Goal: Navigation & Orientation: Find specific page/section

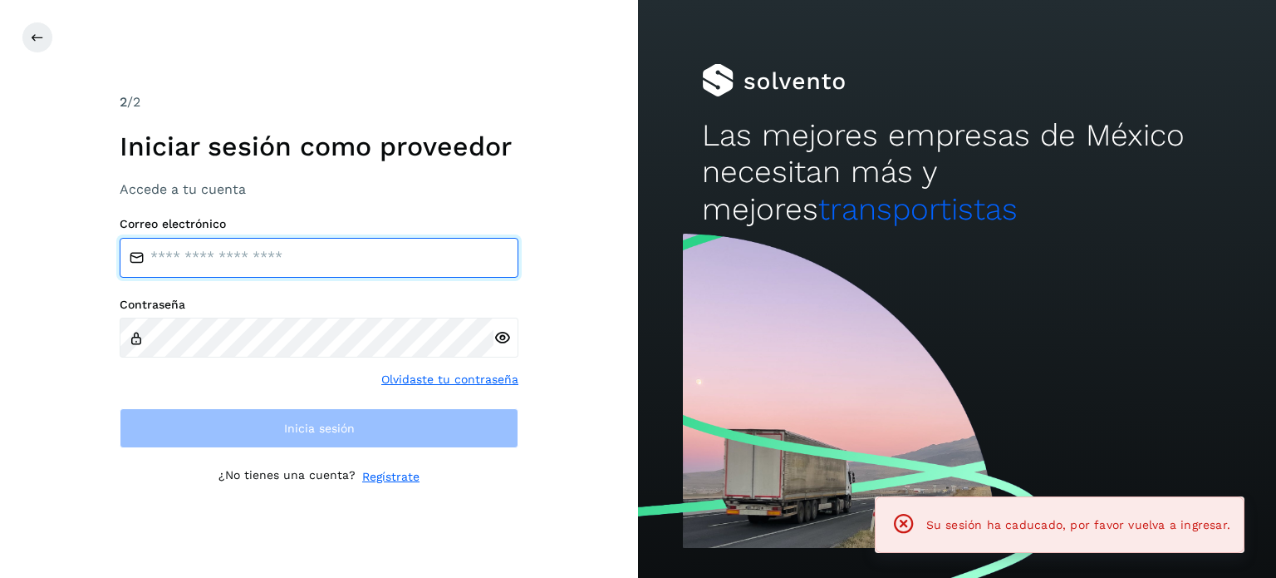
click at [232, 273] on input "email" at bounding box center [319, 258] width 399 height 40
type input "**********"
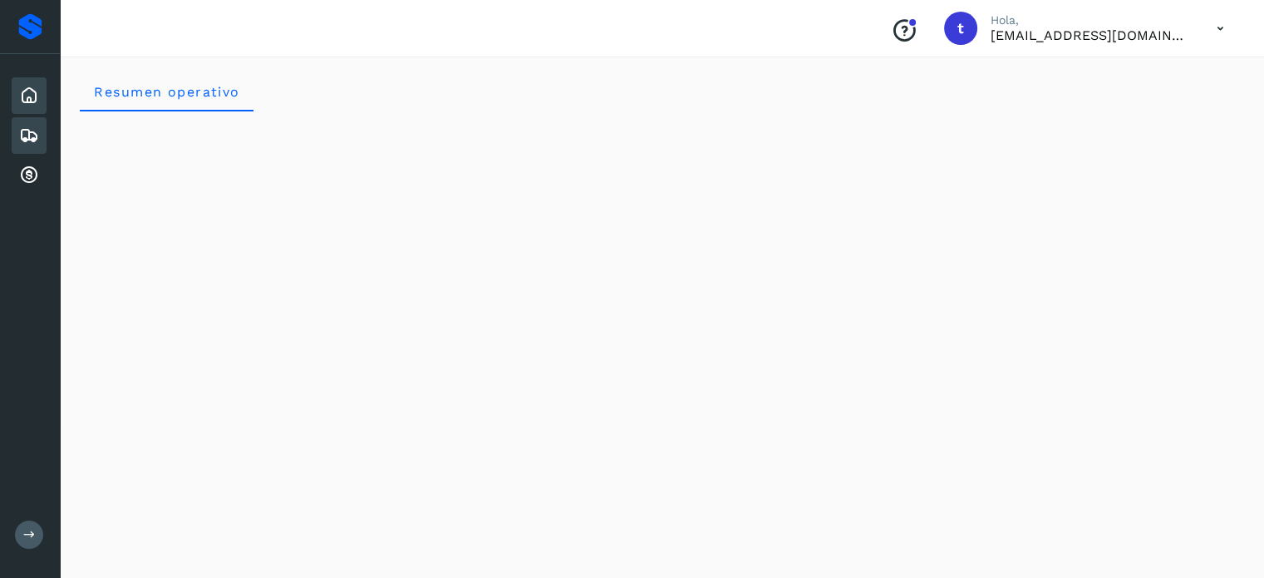
click at [19, 134] on icon at bounding box center [29, 135] width 20 height 20
